Goal: Task Accomplishment & Management: Use online tool/utility

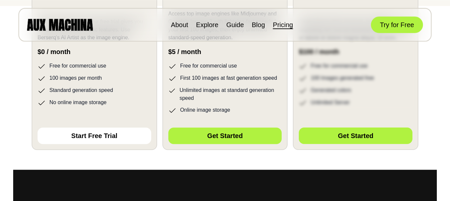
scroll to position [227, 0]
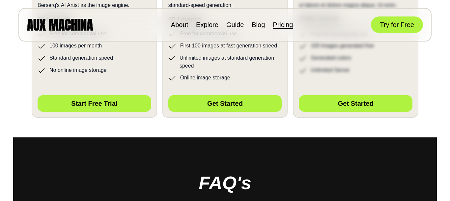
click at [117, 101] on button "Start Free Trial" at bounding box center [95, 103] width 114 height 16
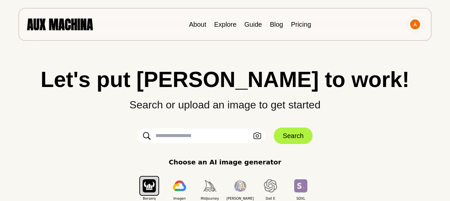
click at [209, 138] on input "text" at bounding box center [201, 135] width 128 height 14
paste input "**********"
click at [200, 137] on input "**********" at bounding box center [201, 135] width 128 height 14
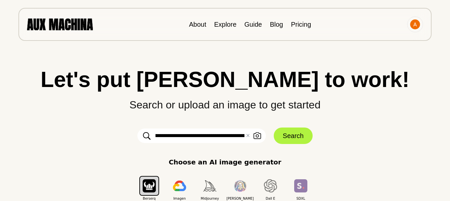
type input "**********"
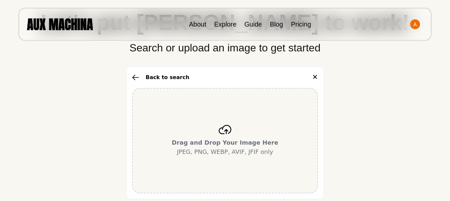
scroll to position [45, 0]
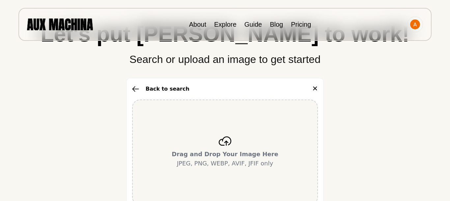
click at [135, 89] on icon "button" at bounding box center [135, 89] width 7 height 6
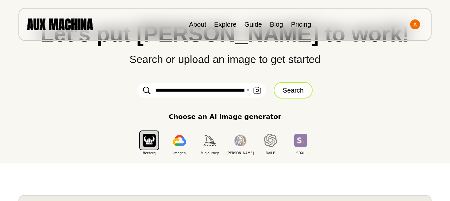
click at [292, 92] on button "Search" at bounding box center [293, 90] width 39 height 16
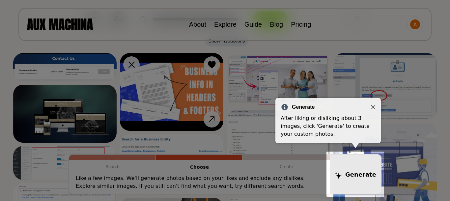
click at [375, 107] on icon "Close" at bounding box center [373, 107] width 5 height 5
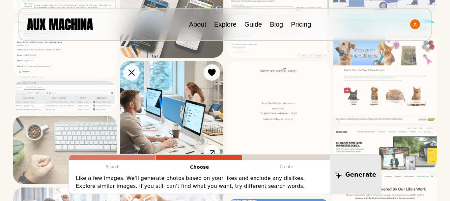
scroll to position [273, 0]
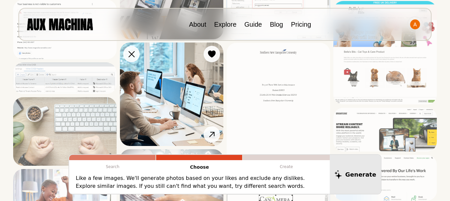
click at [187, 92] on img at bounding box center [171, 93] width 103 height 103
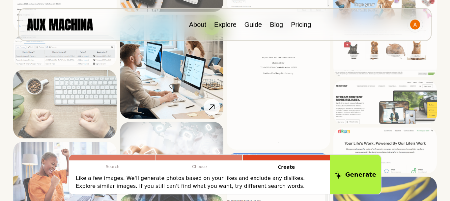
scroll to position [318, 0]
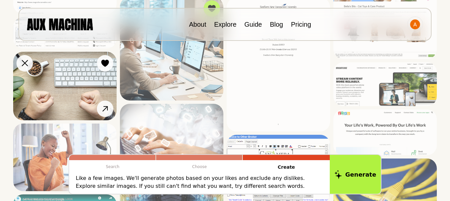
click at [83, 98] on img at bounding box center [64, 86] width 103 height 69
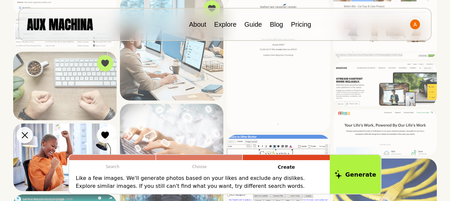
click at [62, 138] on img at bounding box center [64, 158] width 103 height 68
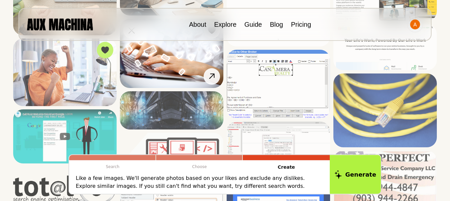
scroll to position [409, 0]
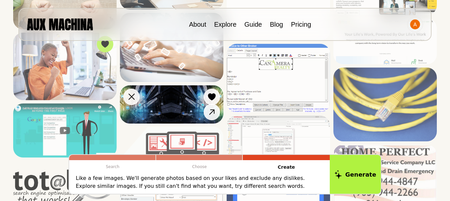
click at [169, 106] on img at bounding box center [171, 104] width 103 height 38
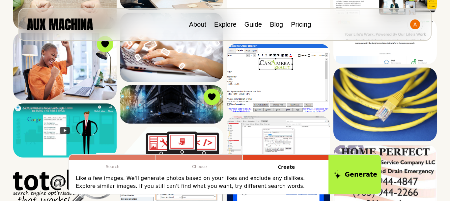
click at [366, 173] on button "Generate" at bounding box center [355, 174] width 54 height 41
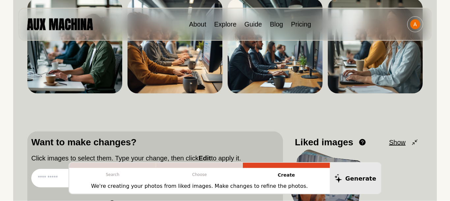
scroll to position [0, 0]
